Goal: Task Accomplishment & Management: Use online tool/utility

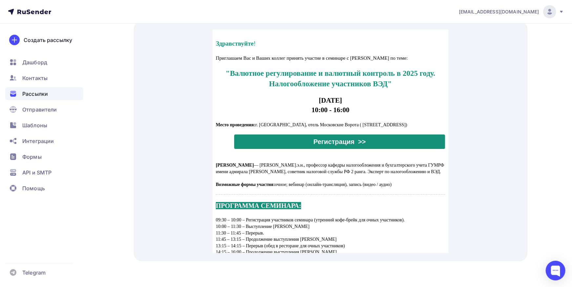
click at [28, 93] on span "Рассылки" at bounding box center [35, 94] width 26 height 8
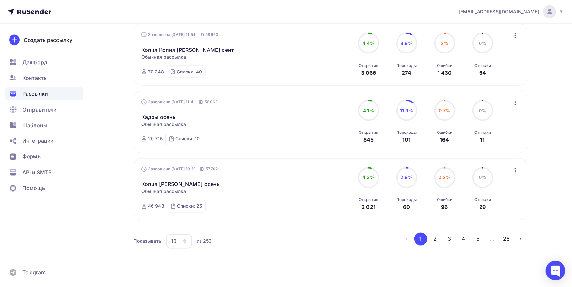
scroll to position [560, 0]
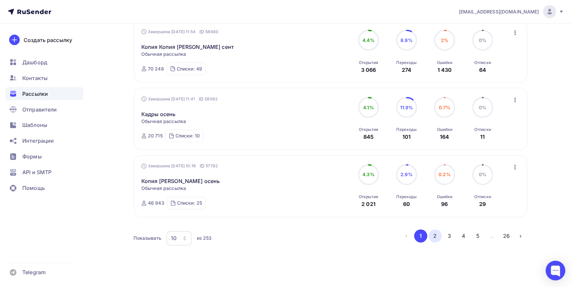
click at [431, 230] on button "2" at bounding box center [435, 236] width 13 height 13
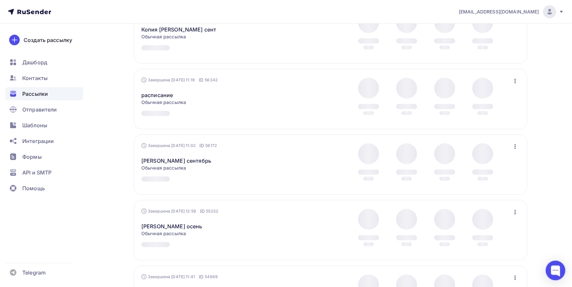
scroll to position [179, 0]
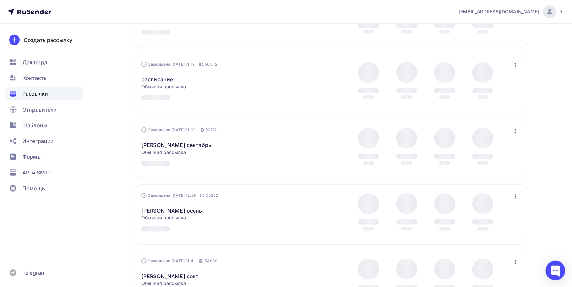
click at [516, 68] on icon "button" at bounding box center [515, 65] width 1 height 5
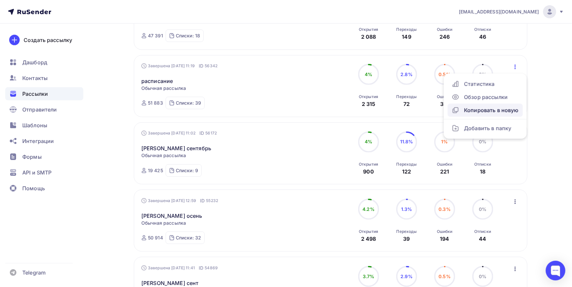
click at [502, 111] on div "Копировать в новую" at bounding box center [485, 110] width 67 height 8
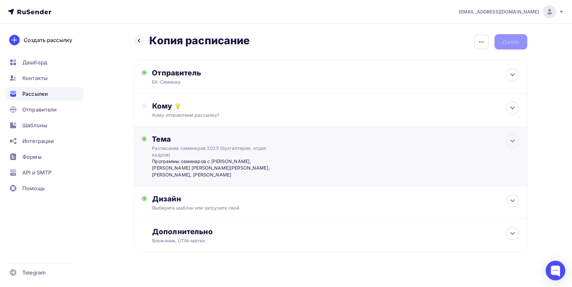
click at [249, 155] on div "Расписание семинаров 2025 (бухгалтерия, отдел кадров)" at bounding box center [210, 151] width 117 height 13
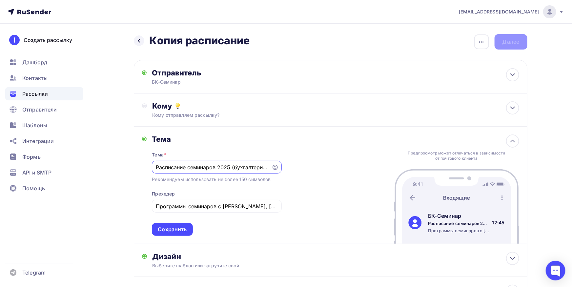
drag, startPoint x: 186, startPoint y: 170, endPoint x: 228, endPoint y: 172, distance: 42.0
click at [156, 166] on input "Расписание семинаров 2025 (бухгалтерия, отдел кадров)" at bounding box center [212, 167] width 112 height 8
click at [206, 166] on input "Расписание семинаров 2025 (бухгалтерия, отдел кадров)" at bounding box center [212, 167] width 112 height 8
click at [188, 168] on input "Расписание семинаров 2025 (бухгалтерия, отдел кадров)" at bounding box center [212, 167] width 112 height 8
type input "Расписание итоговых семинаров 2025 (бухгалтерия, отдел кадров)"
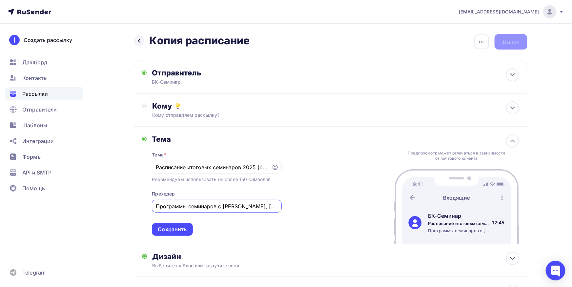
click at [234, 204] on input "Программы семинаров с [PERSON_NAME], [PERSON_NAME] [PERSON_NAME][PERSON_NAME], …" at bounding box center [217, 206] width 122 height 8
click at [164, 209] on input "Программы семинаров с [PERSON_NAME], [PERSON_NAME] [PERSON_NAME][PERSON_NAME], …" at bounding box center [217, 206] width 122 height 8
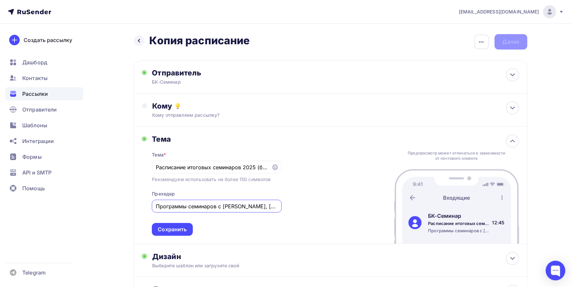
click at [164, 209] on input "Программы семинаров с [PERSON_NAME], [PERSON_NAME] [PERSON_NAME][PERSON_NAME], …" at bounding box center [217, 206] width 122 height 8
click at [257, 205] on input "Скидки на все формы участия по акции "ранее бронирвоание"" at bounding box center [217, 206] width 122 height 8
click at [268, 208] on input "Скидки на все формы участия по акции "ранее бронировоание"" at bounding box center [217, 206] width 122 height 8
type input "Скидки на все формы участия по акции "ранее бронирование""
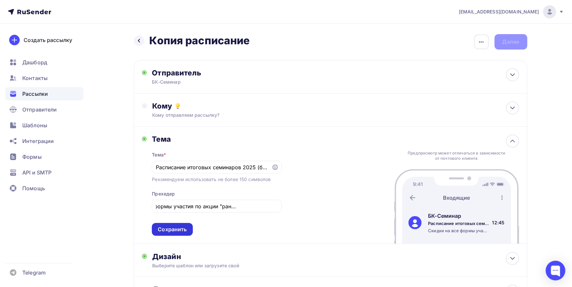
click at [190, 231] on div "Сохранить" at bounding box center [172, 229] width 41 height 13
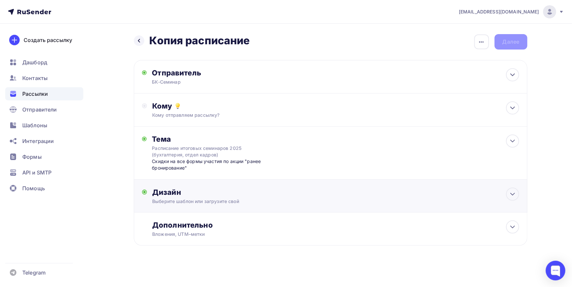
click at [266, 200] on div "Выберите шаблон или загрузите свой" at bounding box center [317, 201] width 330 height 7
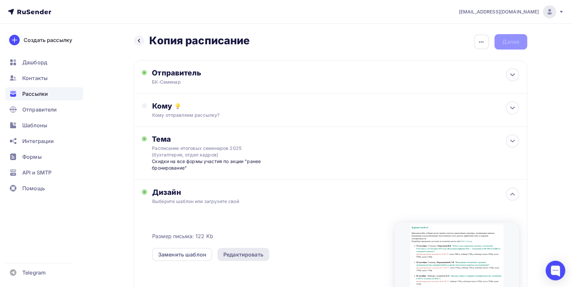
click at [247, 253] on div "Редактировать" at bounding box center [243, 255] width 40 height 8
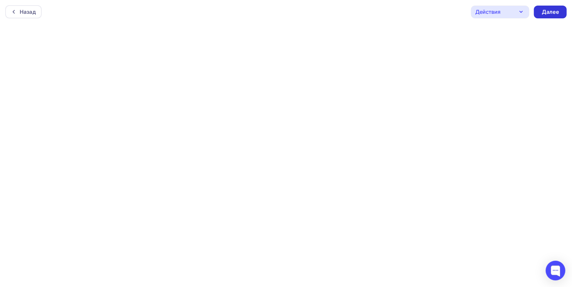
click at [545, 13] on div "Далее" at bounding box center [550, 12] width 17 height 8
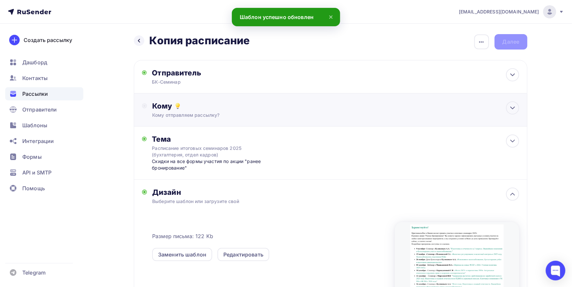
click at [449, 95] on div "Кому Кому отправляем рассылку? Списки получателей Выберите список Все списки id…" at bounding box center [331, 109] width 394 height 33
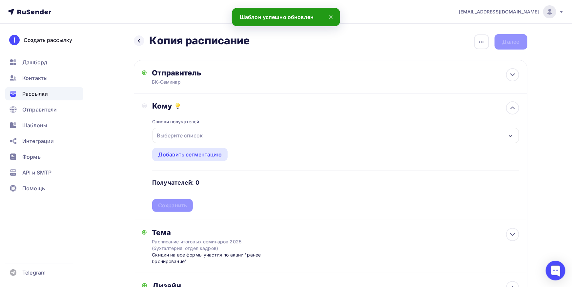
click at [434, 138] on div "Выберите список" at bounding box center [336, 135] width 366 height 15
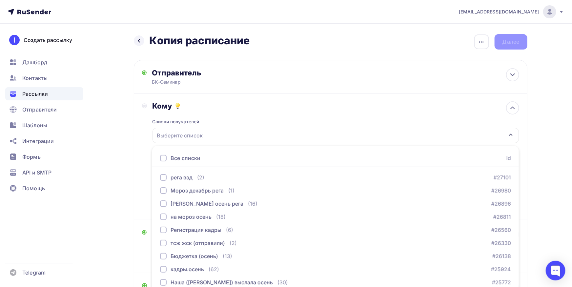
click at [163, 158] on div at bounding box center [163, 158] width 7 height 7
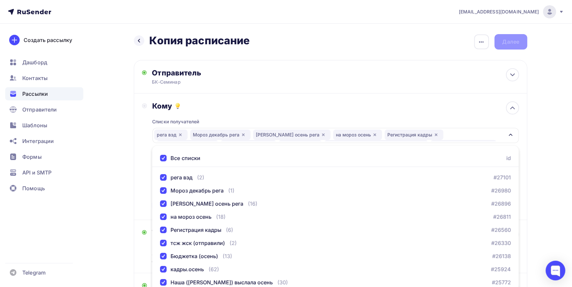
click at [145, 148] on div "Кому Списки получателей рега вэд Мороз декабрь рега [PERSON_NAME] осень рега на…" at bounding box center [330, 156] width 377 height 111
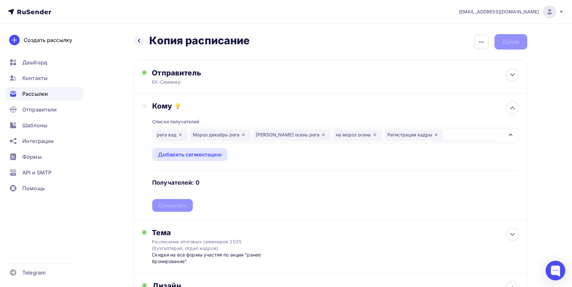
scroll to position [108, 0]
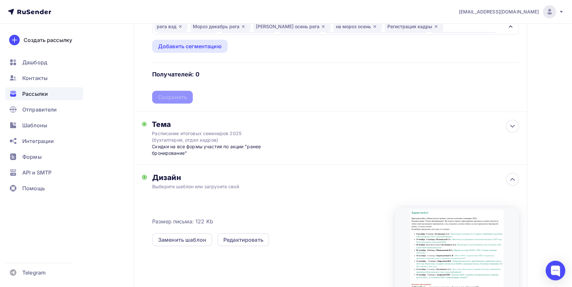
click at [286, 97] on div "Списки получателей рега вэд Мороз декабрь рега [PERSON_NAME] осень рега на моро…" at bounding box center [335, 52] width 367 height 101
click at [188, 102] on div "Сохранить" at bounding box center [172, 97] width 41 height 13
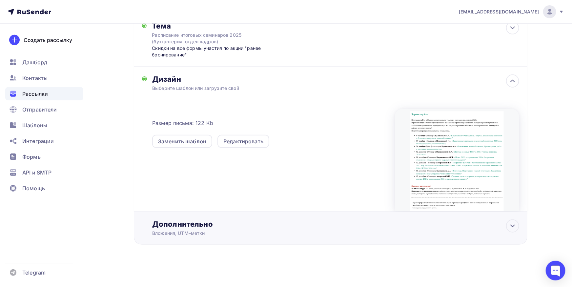
click at [171, 229] on div "Дополнительно Вложения, UTM–метки Вложения Программа с [PERSON_NAME] 19.09.pdf …" at bounding box center [335, 227] width 367 height 17
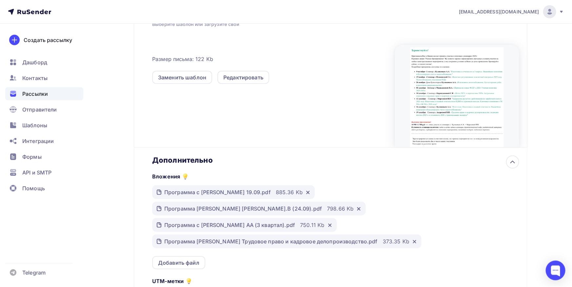
scroll to position [316, 0]
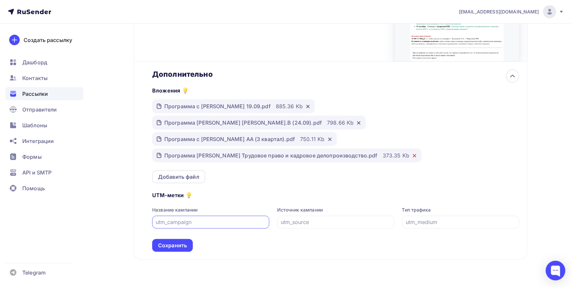
click at [412, 153] on icon at bounding box center [414, 155] width 5 height 5
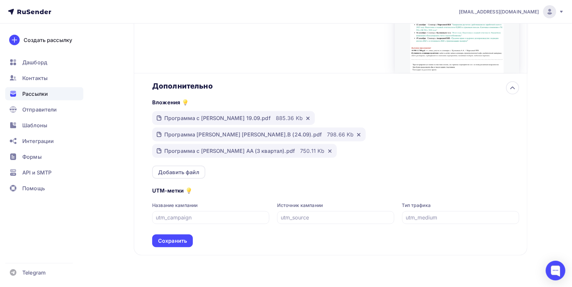
click at [327, 149] on icon at bounding box center [329, 151] width 5 height 5
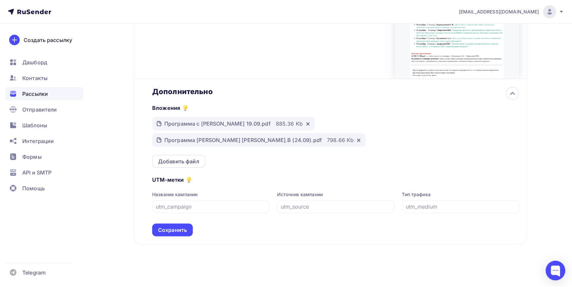
scroll to position [288, 0]
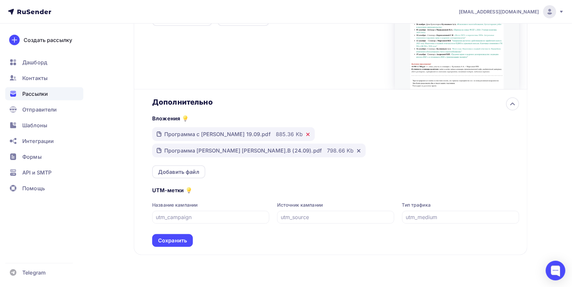
click at [307, 136] on icon at bounding box center [308, 134] width 3 height 3
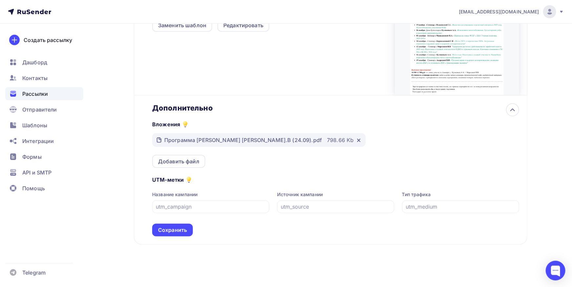
click at [354, 140] on div at bounding box center [358, 139] width 8 height 7
click at [356, 140] on icon at bounding box center [358, 140] width 5 height 5
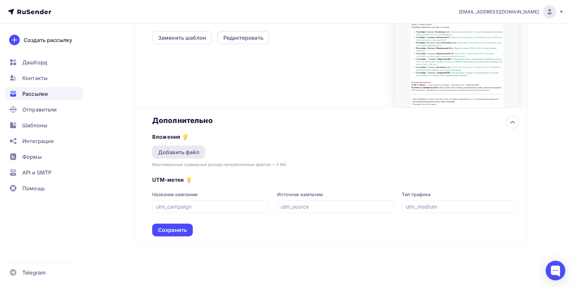
click at [192, 151] on div "Добавить файл" at bounding box center [178, 152] width 41 height 8
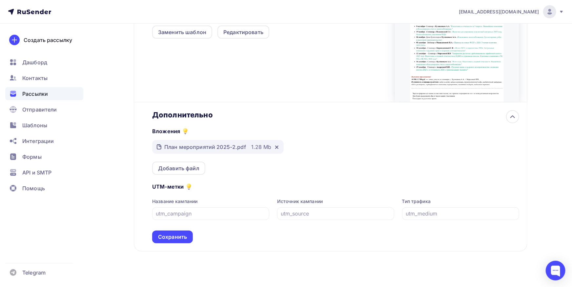
click at [181, 238] on div "Сохранить" at bounding box center [172, 237] width 41 height 13
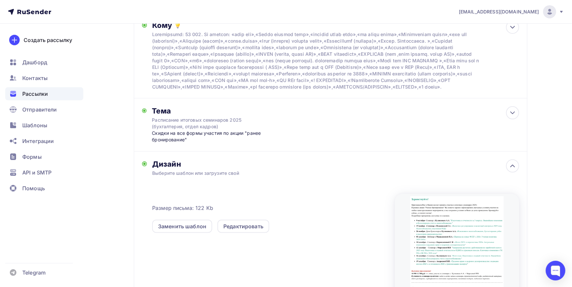
scroll to position [0, 0]
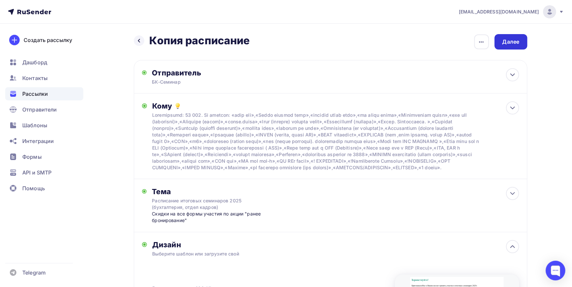
click at [509, 39] on div "Далее" at bounding box center [511, 42] width 17 height 8
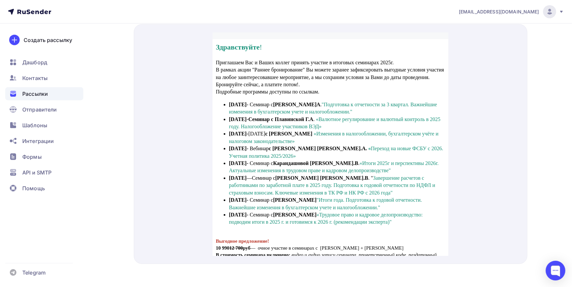
scroll to position [397, 0]
click at [350, 98] on link "Подготовка к отчетности за 3 квартал. Важнейшие изменения в бухгалтерском учете…" at bounding box center [333, 99] width 208 height 13
click at [339, 112] on link "«Валютное регулирование и валютный контроль в 2025 году. Налогообложение участн…" at bounding box center [335, 114] width 212 height 13
click at [350, 124] on span "«Изменения в налогообложении, бухгалтерском учёте и налоговом законодательстве»" at bounding box center [334, 128] width 210 height 13
click at [339, 169] on link "Завершение расчетов с работниками по заработной плате в 2025 году. Подготовка к…" at bounding box center [332, 176] width 206 height 20
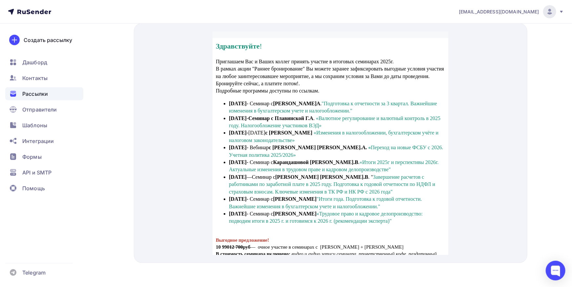
click at [328, 193] on link ""Итоги года. Подготовка к годовой отчетности. Важнейшие изменения в бухгалтерск…" at bounding box center [325, 194] width 193 height 13
click at [320, 215] on link "«Трудовое право и кадровое делопроизводство: подводим итоги в 2025 г. и готовим…" at bounding box center [326, 209] width 194 height 13
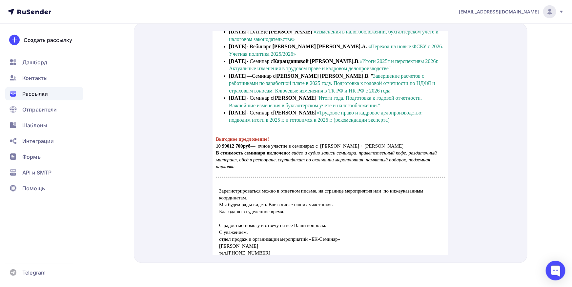
scroll to position [108, 0]
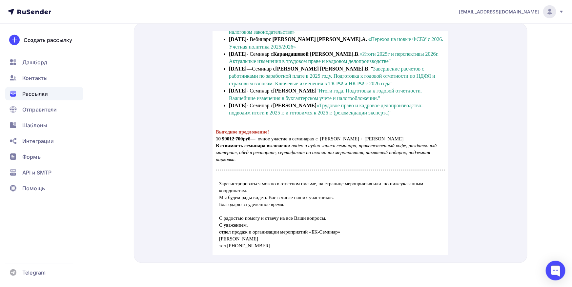
click at [340, 117] on td "Приглашаем Вас и Ваших коллег принять участие в итоговых семинарах 2025г. В рам…" at bounding box center [330, 28] width 236 height 179
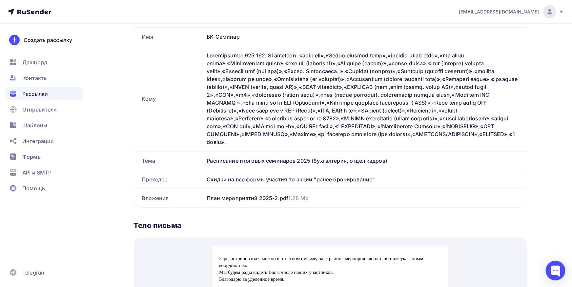
scroll to position [0, 0]
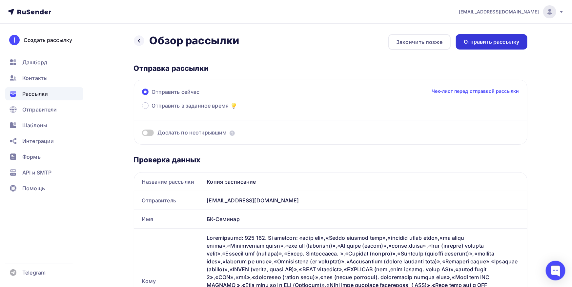
click at [496, 41] on div "Отправить рассылку" at bounding box center [492, 42] width 56 height 8
